Goal: Task Accomplishment & Management: Manage account settings

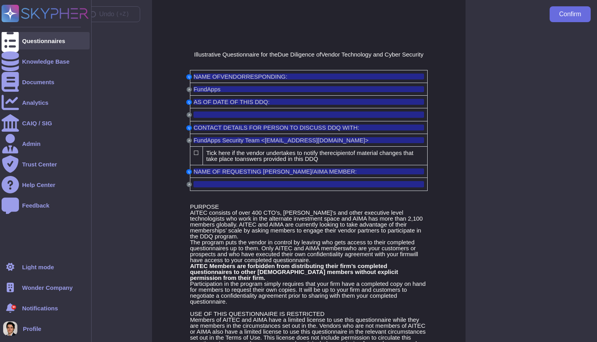
scroll to position [0, 0]
click at [12, 45] on div at bounding box center [10, 40] width 17 height 17
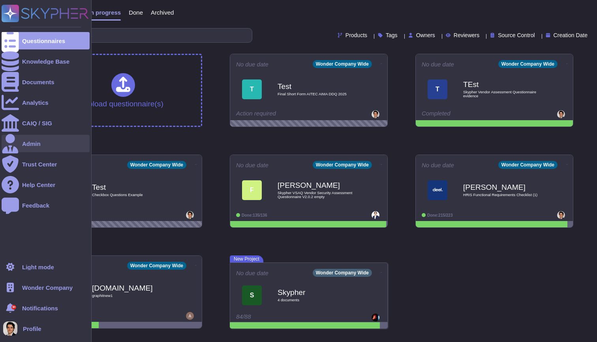
click at [12, 145] on icon at bounding box center [10, 143] width 16 height 19
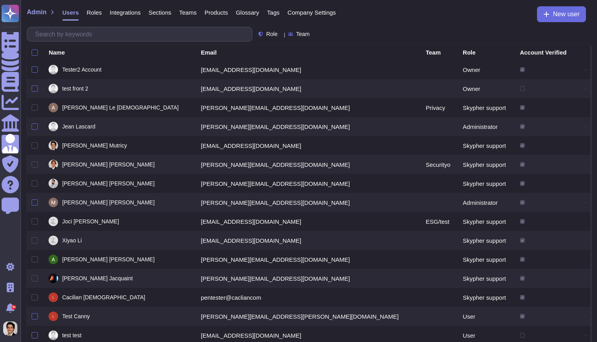
click at [315, 11] on span "Company Settings" at bounding box center [311, 12] width 49 height 6
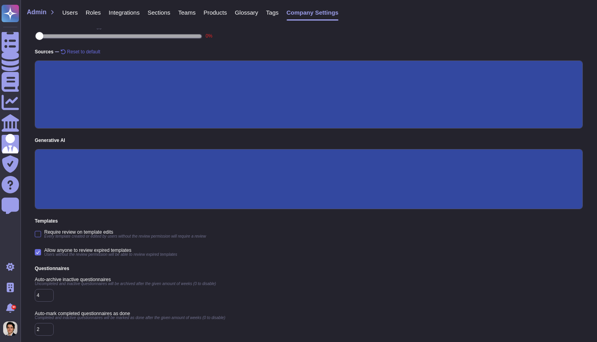
scroll to position [100, 0]
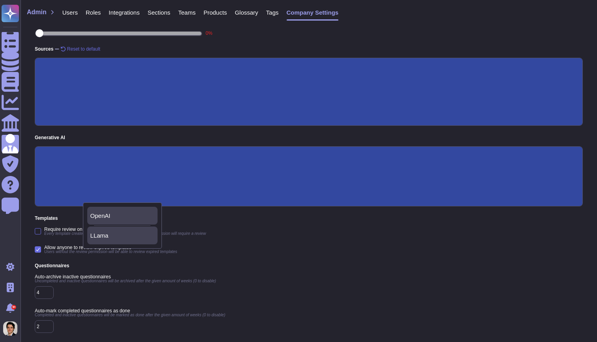
click at [112, 238] on div "LLama" at bounding box center [122, 235] width 64 height 7
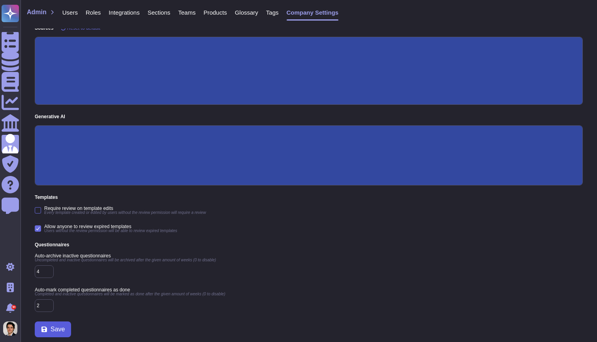
scroll to position [121, 0]
click at [61, 329] on span "Save" at bounding box center [58, 329] width 14 height 6
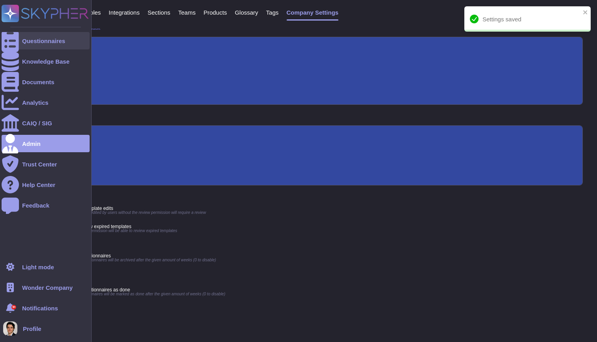
click at [15, 41] on div at bounding box center [10, 40] width 17 height 17
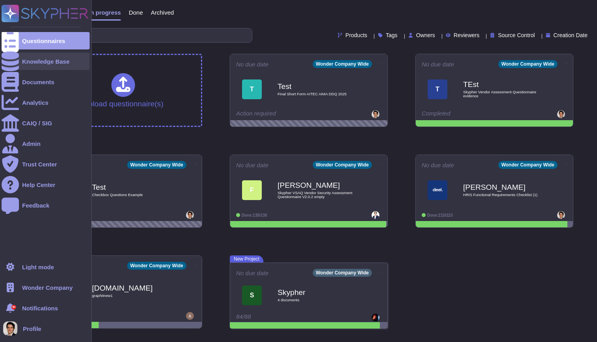
click at [49, 62] on div "Knowledge Base" at bounding box center [45, 61] width 47 height 6
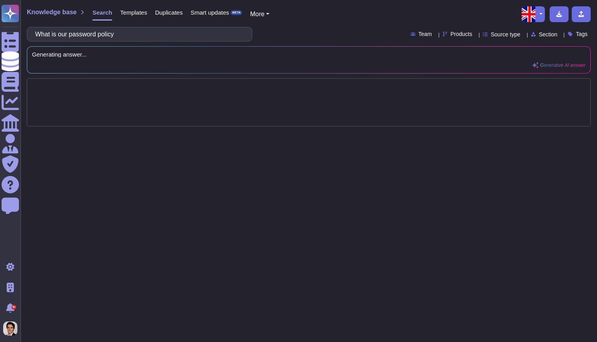
type input "What is our password policy?"
